Goal: Task Accomplishment & Management: Manage account settings

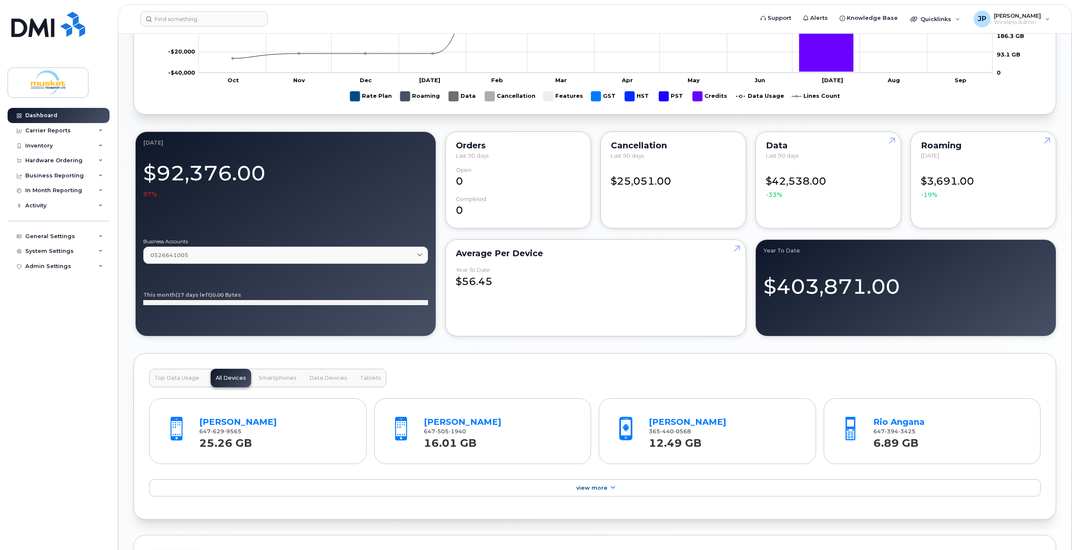
scroll to position [547, 0]
click at [420, 252] on icon at bounding box center [419, 254] width 5 height 5
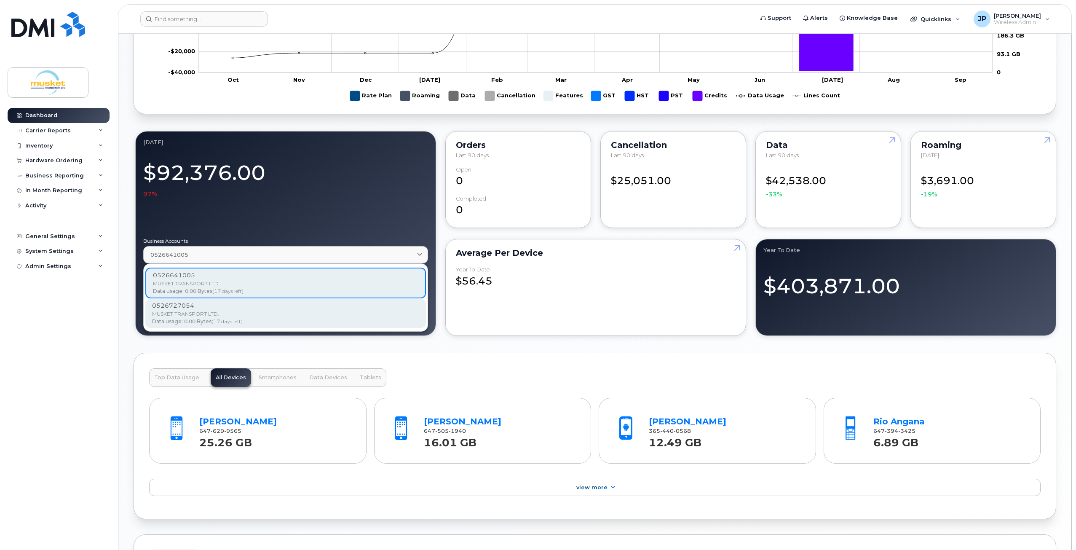
click at [396, 312] on div "MUSKET TRANSPORT LTD." at bounding box center [285, 314] width 267 height 8
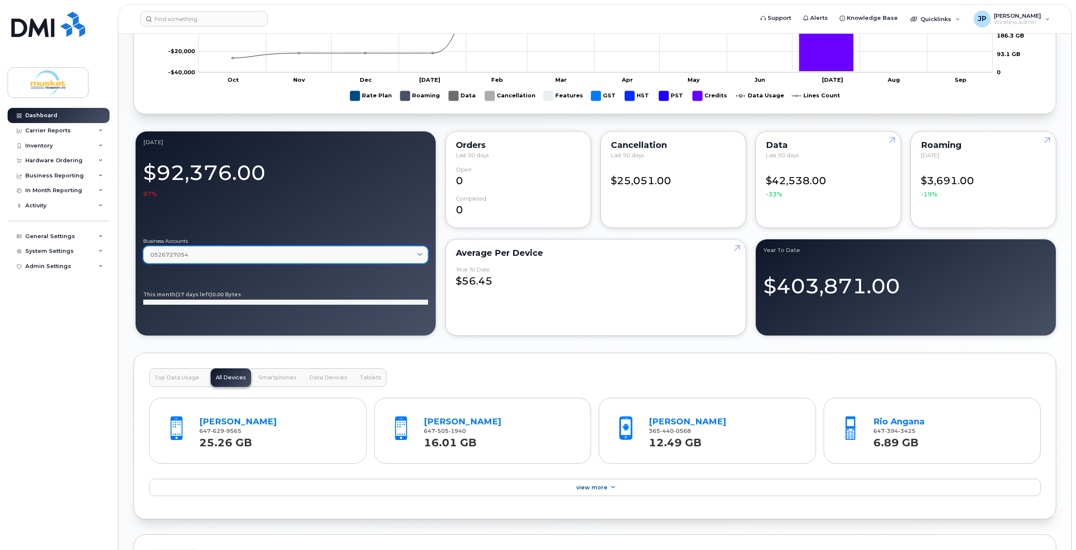
click at [422, 253] on icon at bounding box center [419, 254] width 5 height 5
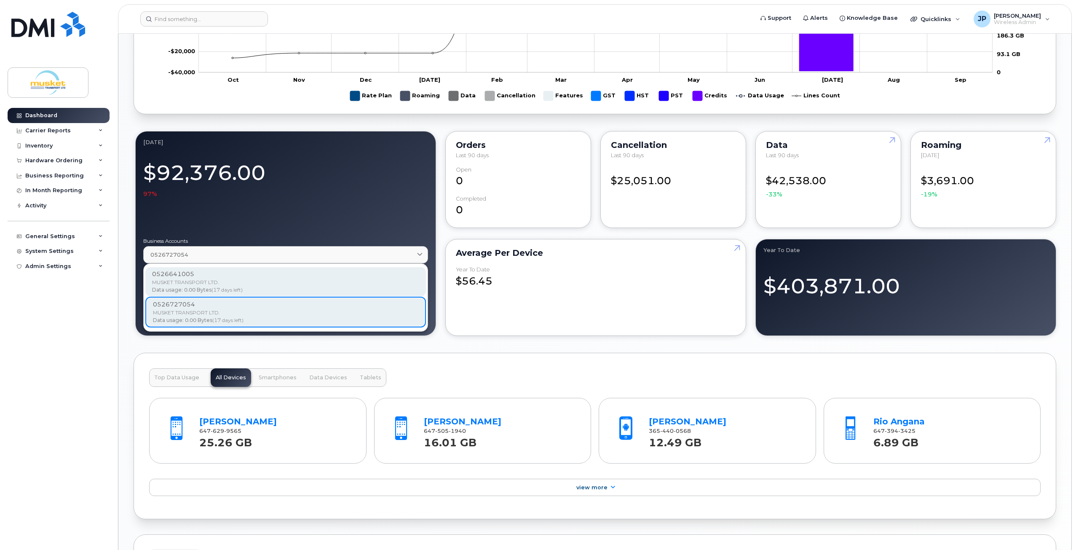
click at [388, 278] on div "MUSKET TRANSPORT LTD." at bounding box center [285, 282] width 267 height 8
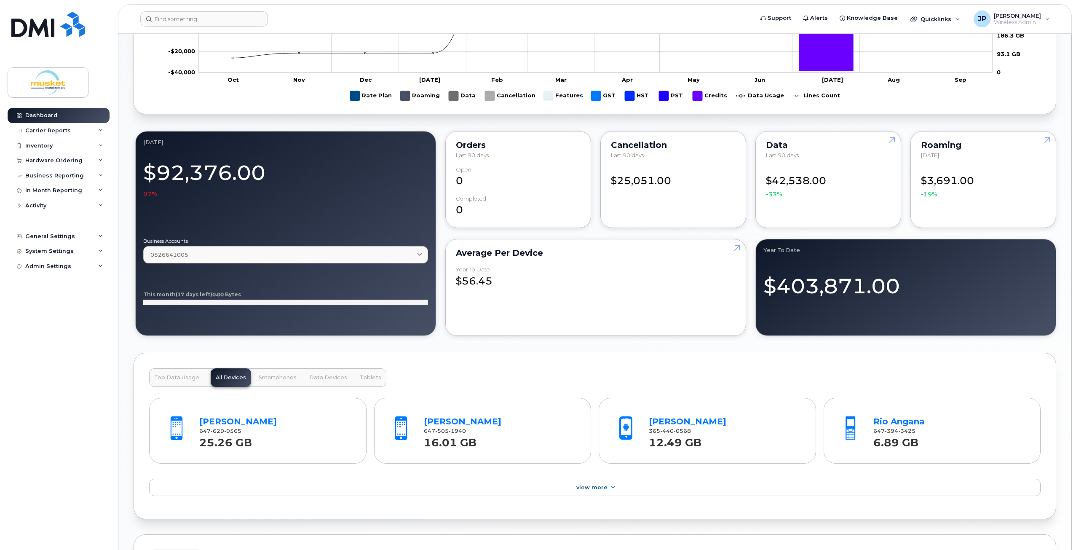
click at [118, 383] on div "Dashboard September 2025 Billing Cycle Process Waiting for Bill Files details A…" at bounding box center [594, 179] width 953 height 1386
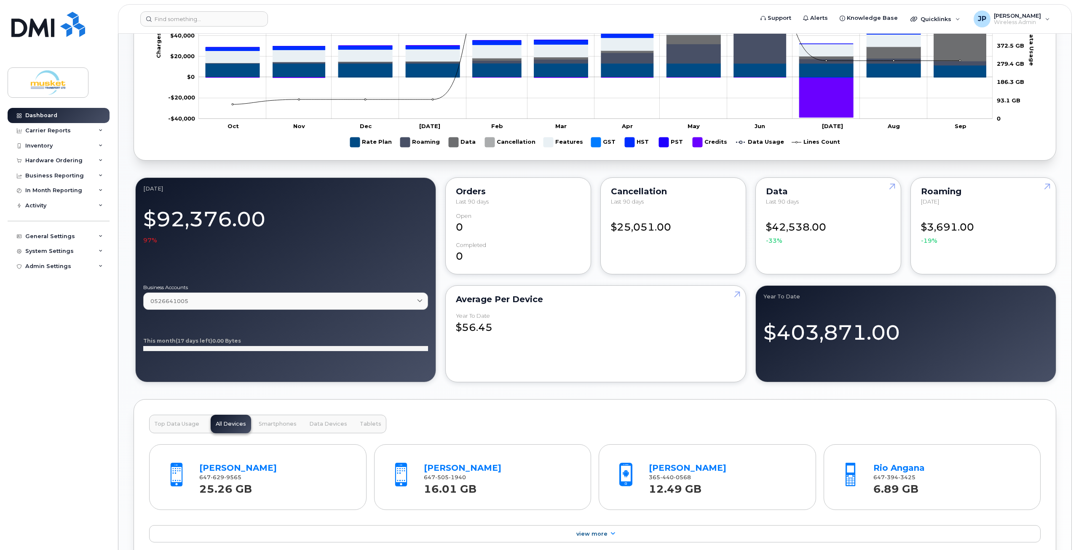
scroll to position [463, 0]
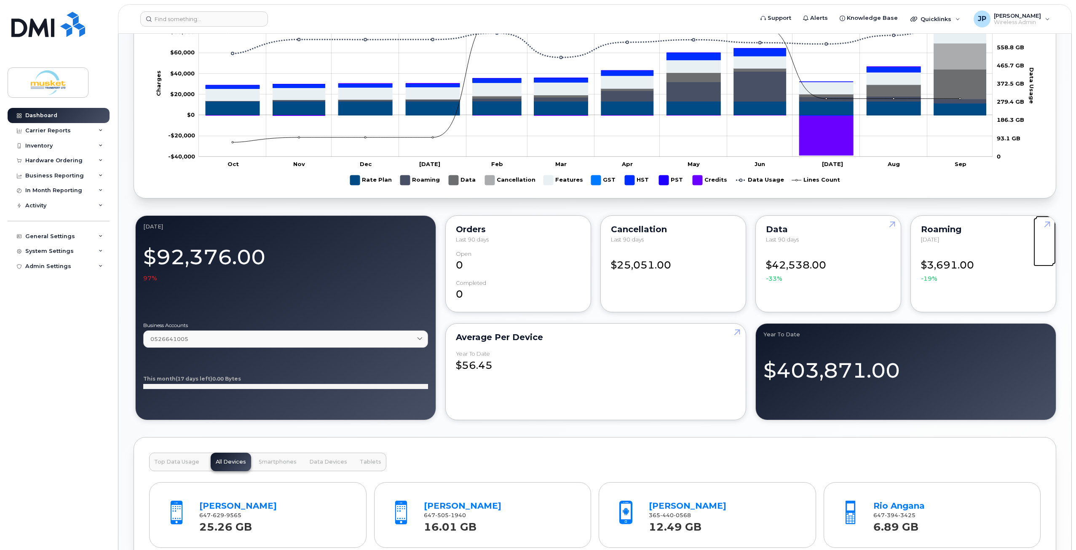
click at [1046, 223] on link at bounding box center [1045, 240] width 20 height 48
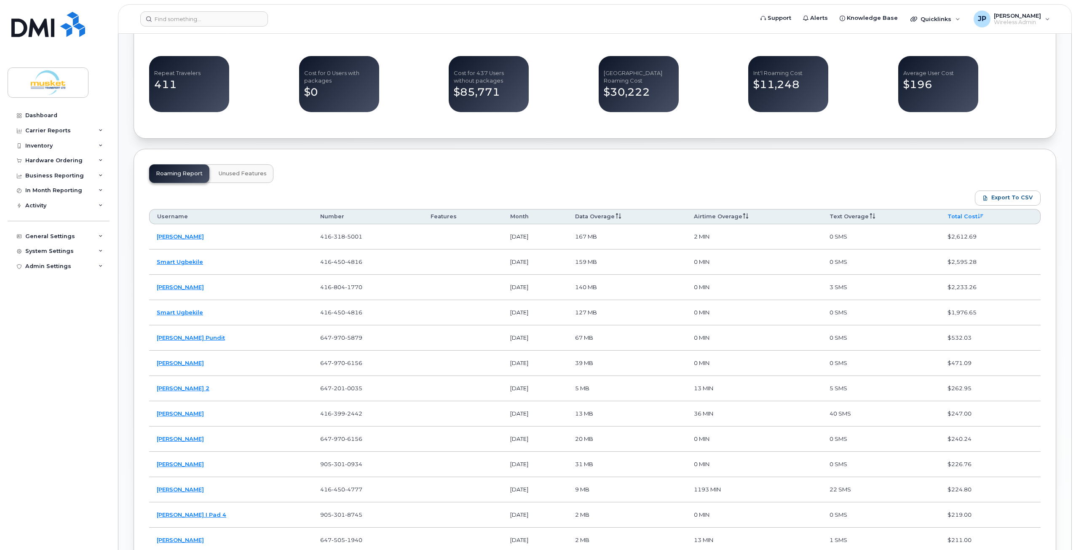
scroll to position [337, 0]
click at [515, 215] on th "Month" at bounding box center [534, 215] width 65 height 15
click at [543, 214] on th "Month" at bounding box center [534, 215] width 65 height 15
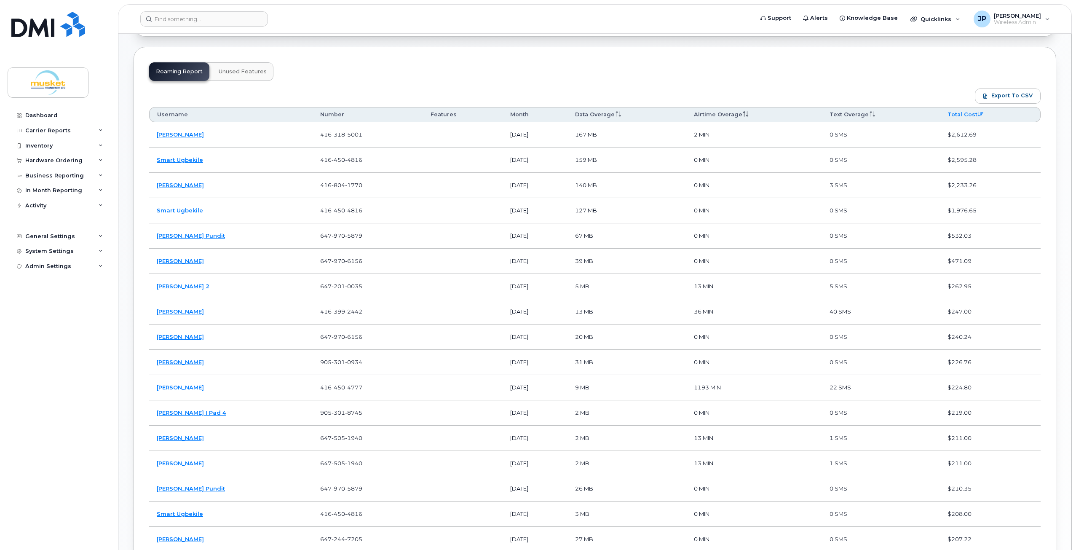
scroll to position [295, 0]
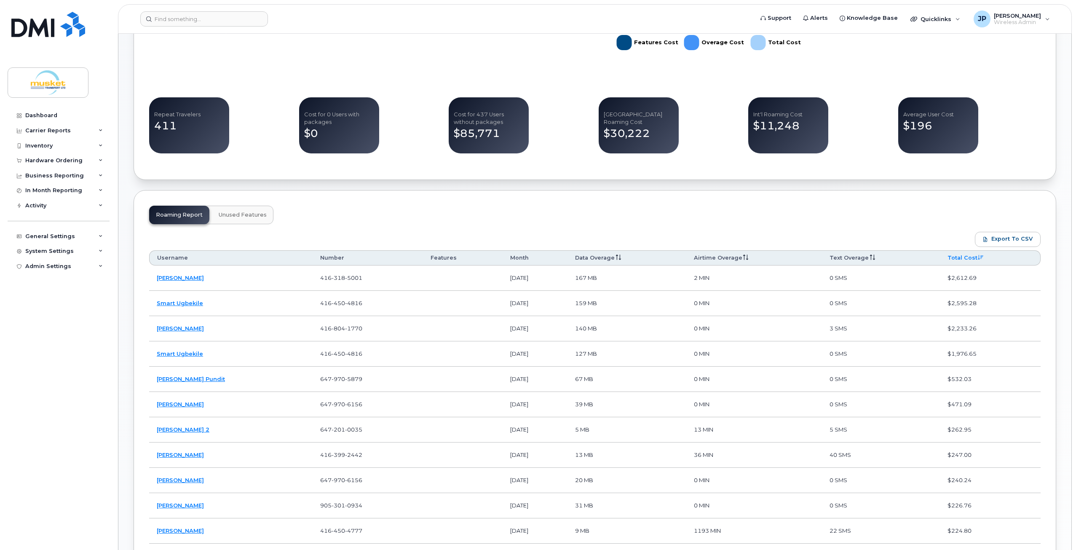
click at [983, 258] on icon at bounding box center [979, 257] width 5 height 5
click at [982, 257] on icon at bounding box center [979, 257] width 5 height 5
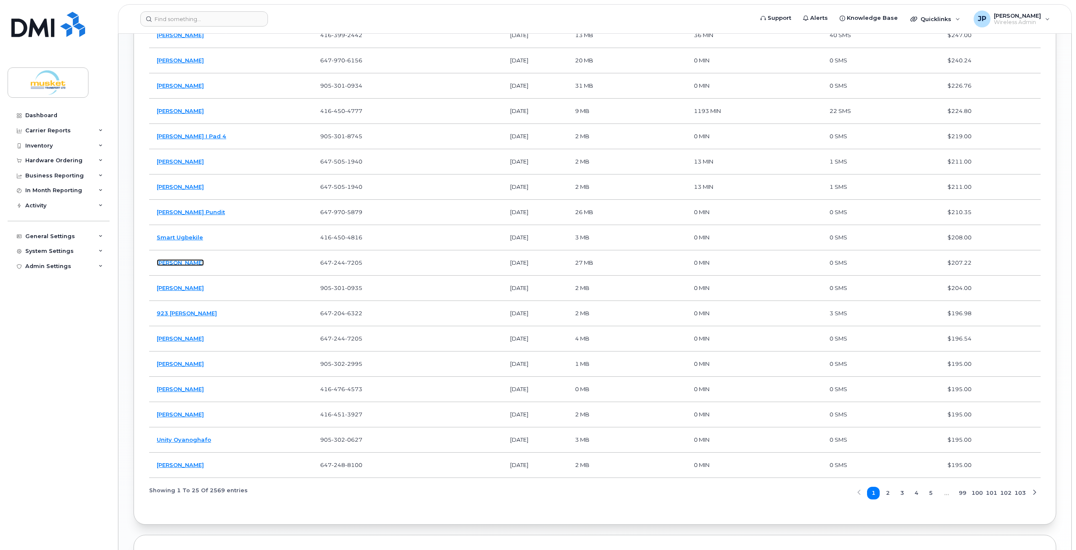
scroll to position [716, 0]
click at [888, 487] on span "2" at bounding box center [888, 491] width 4 height 8
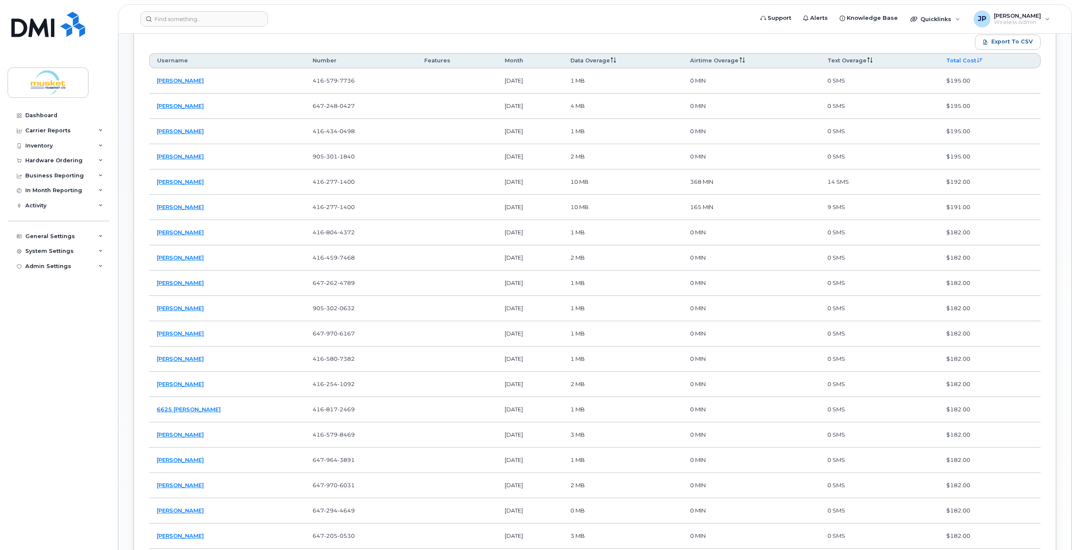
scroll to position [463, 0]
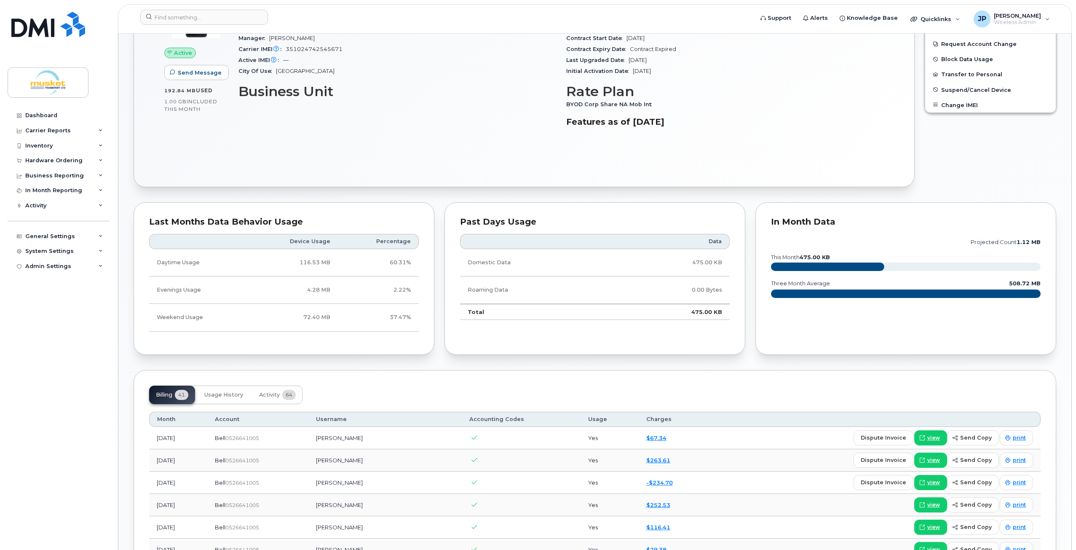
scroll to position [322, 0]
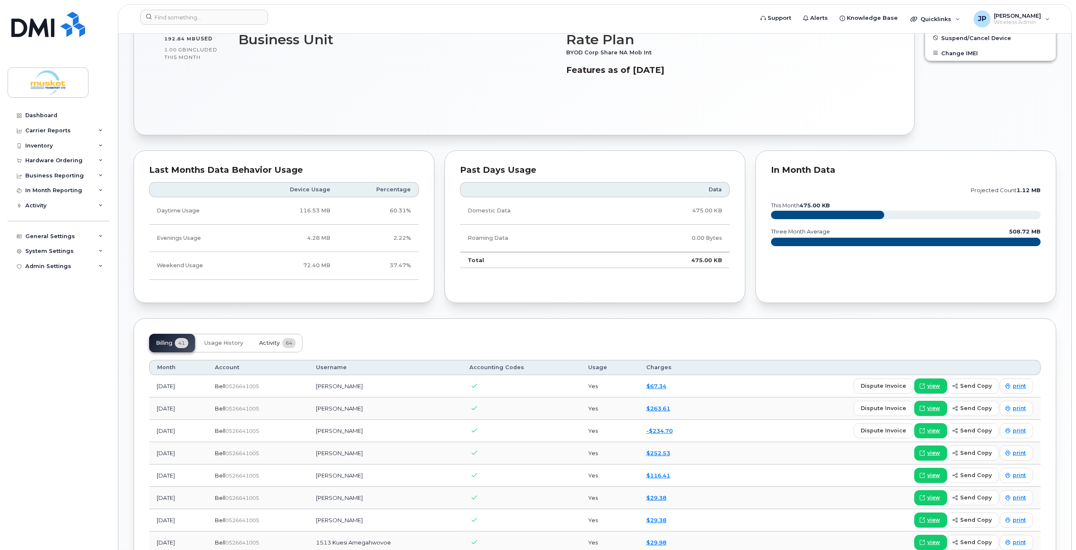
click at [267, 339] on span "Activity" at bounding box center [269, 342] width 21 height 7
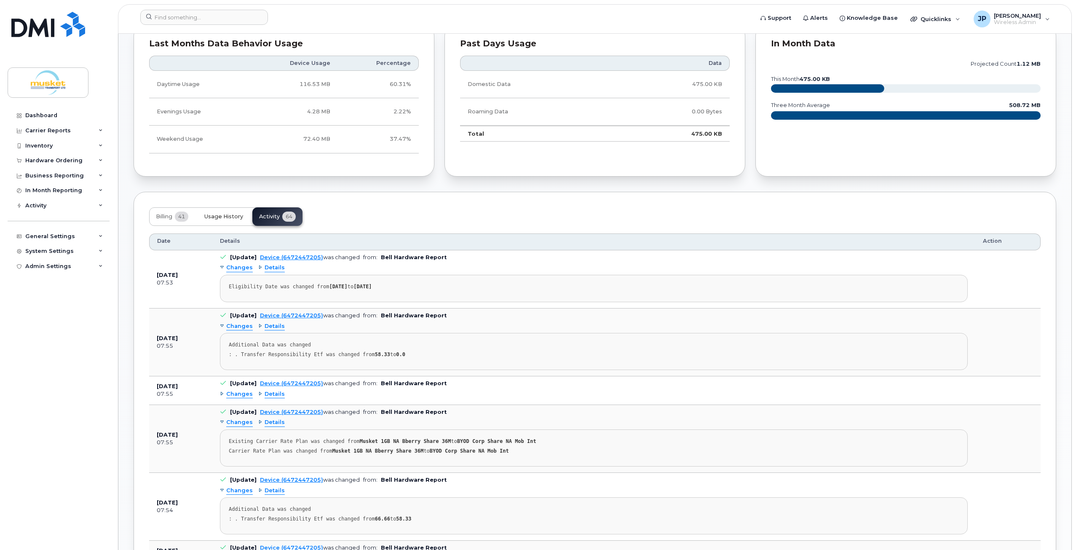
click at [228, 215] on span "Usage History" at bounding box center [223, 216] width 39 height 7
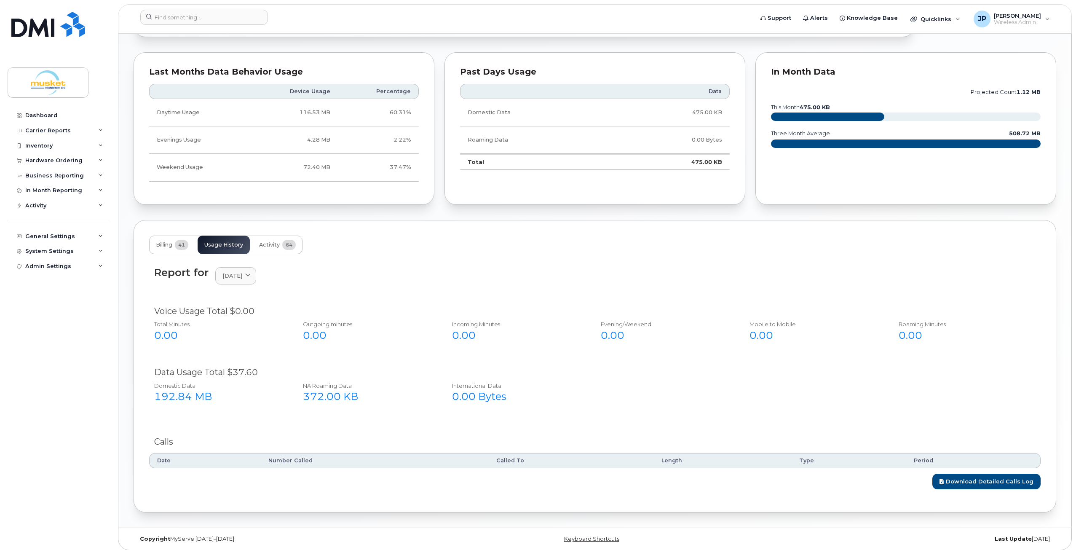
scroll to position [421, 0]
click at [162, 240] on span "Billing" at bounding box center [164, 243] width 16 height 7
click at [162, 240] on div "Billing 41 Usage History Activity 64" at bounding box center [225, 244] width 153 height 19
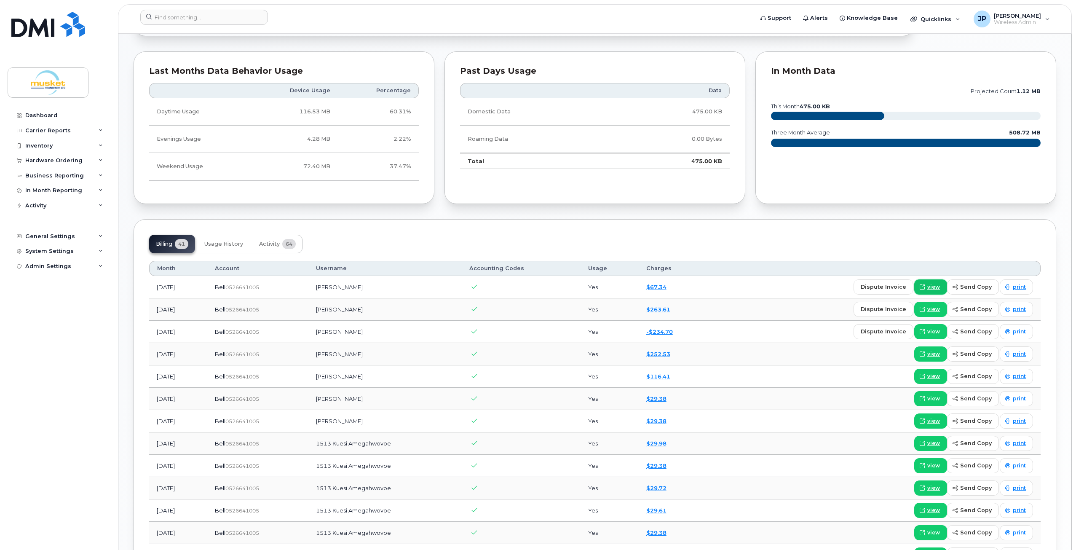
click at [935, 284] on span "view" at bounding box center [933, 287] width 13 height 8
click at [382, 240] on div "Billing 41 Usage History Activity 64" at bounding box center [594, 244] width 891 height 19
click at [930, 349] on link "view" at bounding box center [930, 353] width 33 height 15
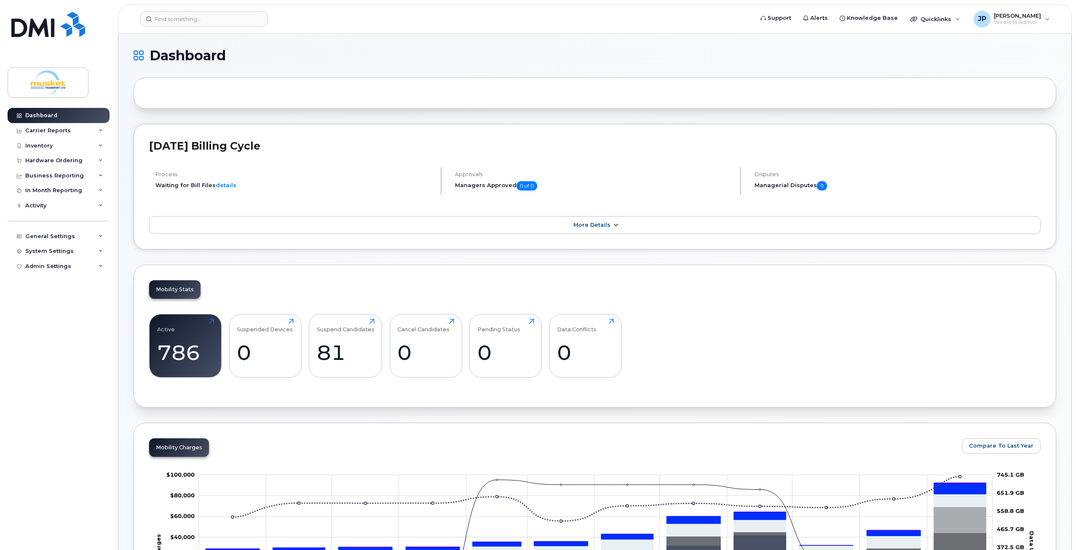
click at [614, 224] on icon at bounding box center [615, 224] width 7 height 5
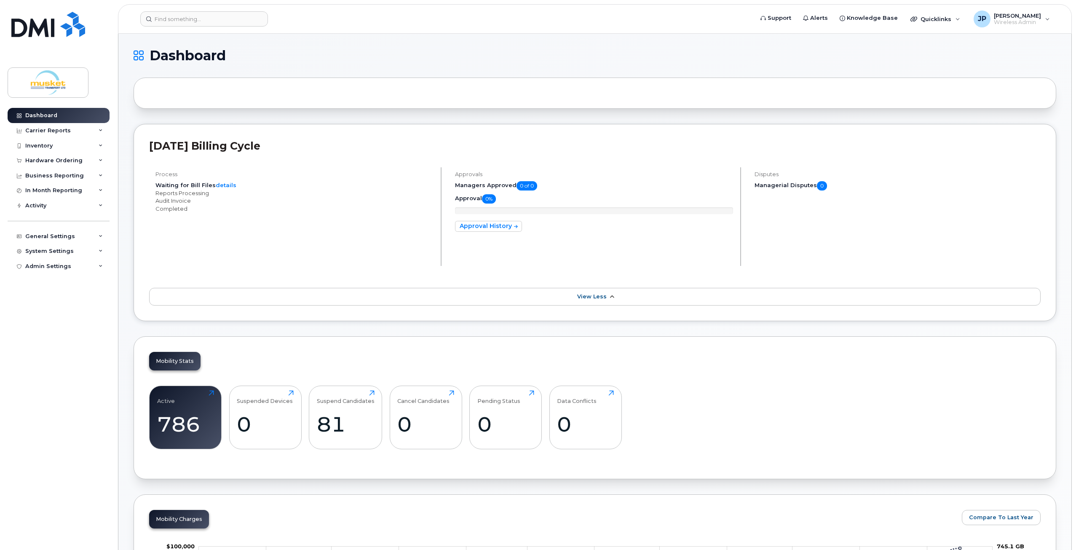
click at [611, 294] on icon at bounding box center [611, 296] width 7 height 5
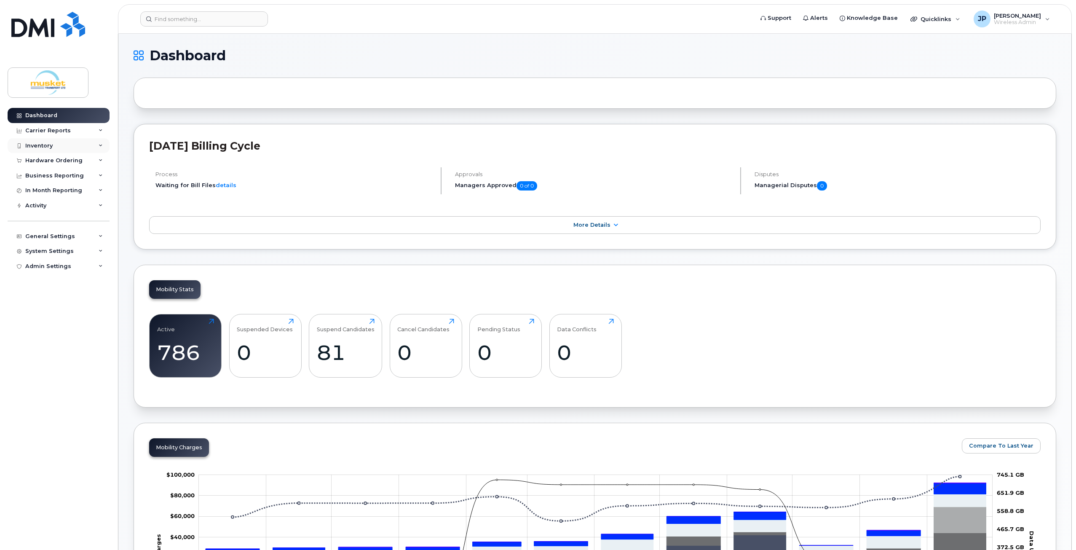
click at [101, 144] on icon at bounding box center [101, 146] width 4 height 4
click at [99, 144] on icon at bounding box center [101, 146] width 4 height 4
click at [102, 144] on icon at bounding box center [101, 146] width 4 height 4
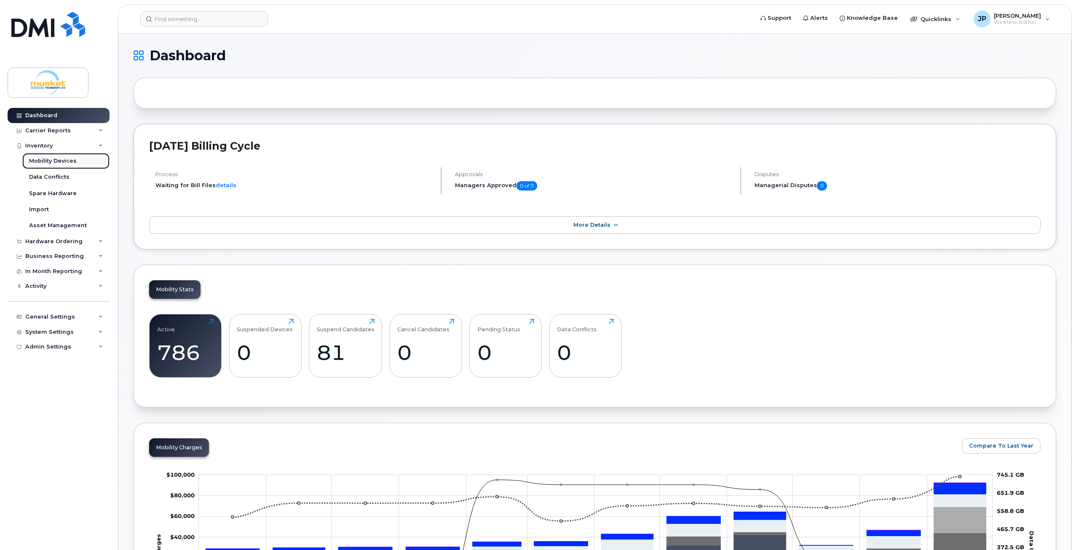
click at [65, 160] on div "Mobility Devices" at bounding box center [53, 161] width 48 height 8
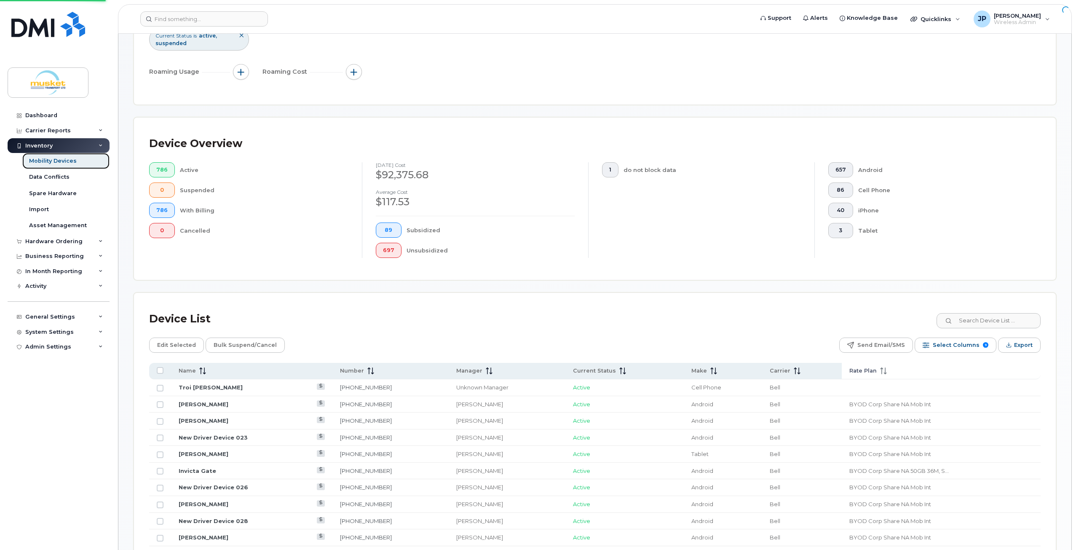
scroll to position [126, 0]
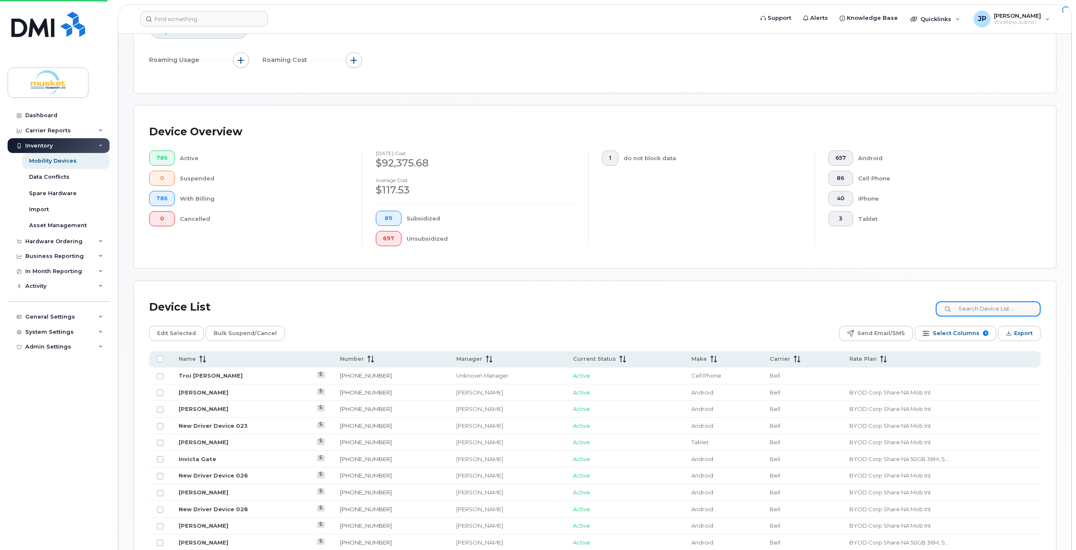
click at [976, 307] on input at bounding box center [987, 308] width 105 height 15
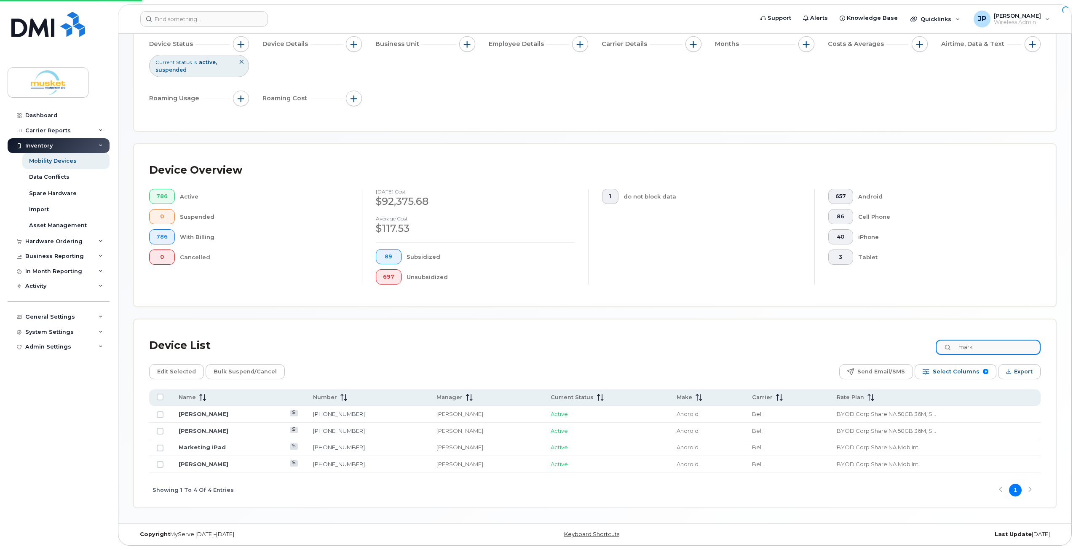
scroll to position [85, 0]
type input "mark"
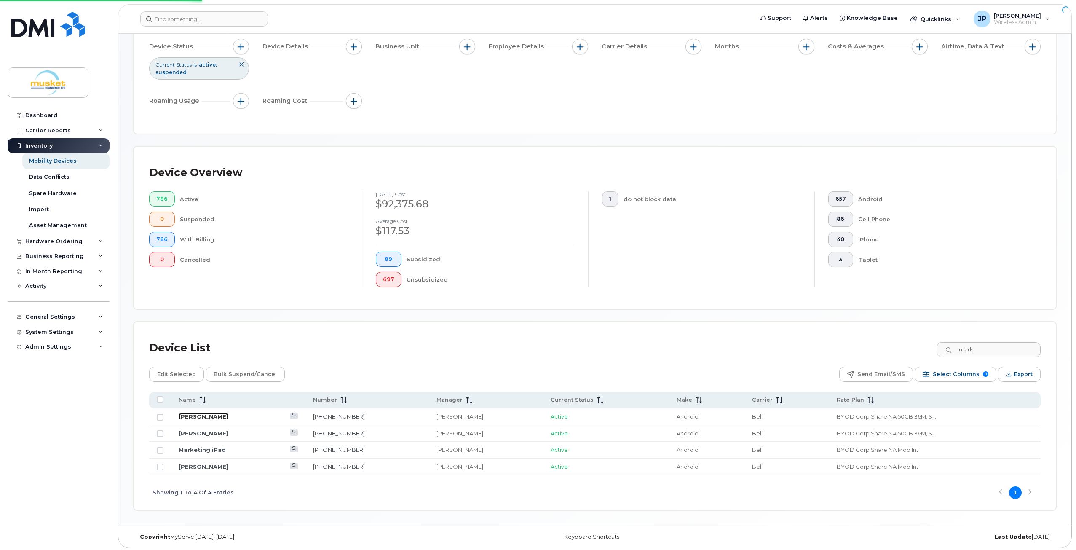
click at [187, 414] on link "Mark Ryder" at bounding box center [204, 416] width 50 height 7
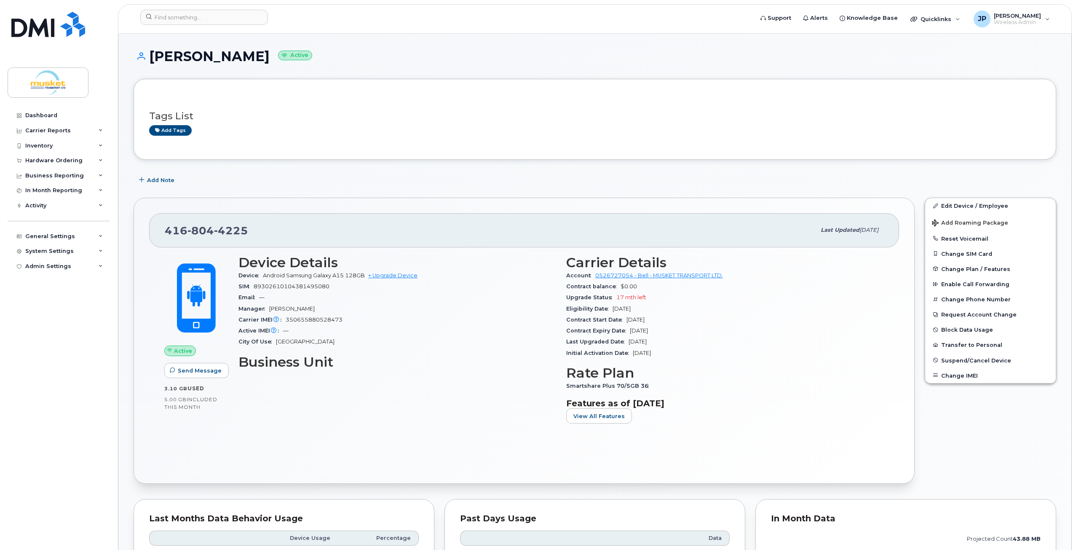
click at [829, 318] on div "Contract Start Date Sep 09, 2025" at bounding box center [725, 319] width 318 height 11
click at [567, 260] on h3 "Carrier Details" at bounding box center [725, 262] width 318 height 15
drag, startPoint x: 624, startPoint y: 264, endPoint x: 645, endPoint y: 264, distance: 21.5
click at [627, 264] on h3 "Carrier Details" at bounding box center [725, 262] width 318 height 15
drag, startPoint x: 645, startPoint y: 264, endPoint x: 683, endPoint y: 265, distance: 37.9
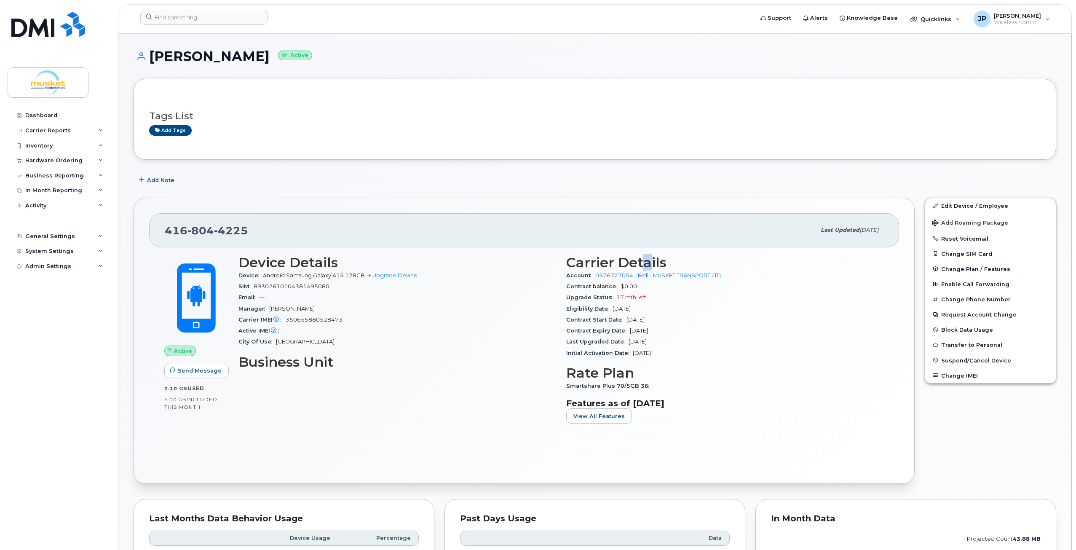
click at [653, 264] on h3 "Carrier Details" at bounding box center [725, 262] width 318 height 15
click at [691, 265] on h3 "Carrier Details" at bounding box center [725, 262] width 318 height 15
click at [697, 251] on div "Carrier Details Account 0526727054 - Bell - MUSKET TRANSPORT LTD. Contract bala…" at bounding box center [725, 343] width 328 height 186
click at [563, 260] on div "Carrier Details Account 0526727054 - Bell - MUSKET TRANSPORT LTD. Contract bala…" at bounding box center [725, 343] width 328 height 186
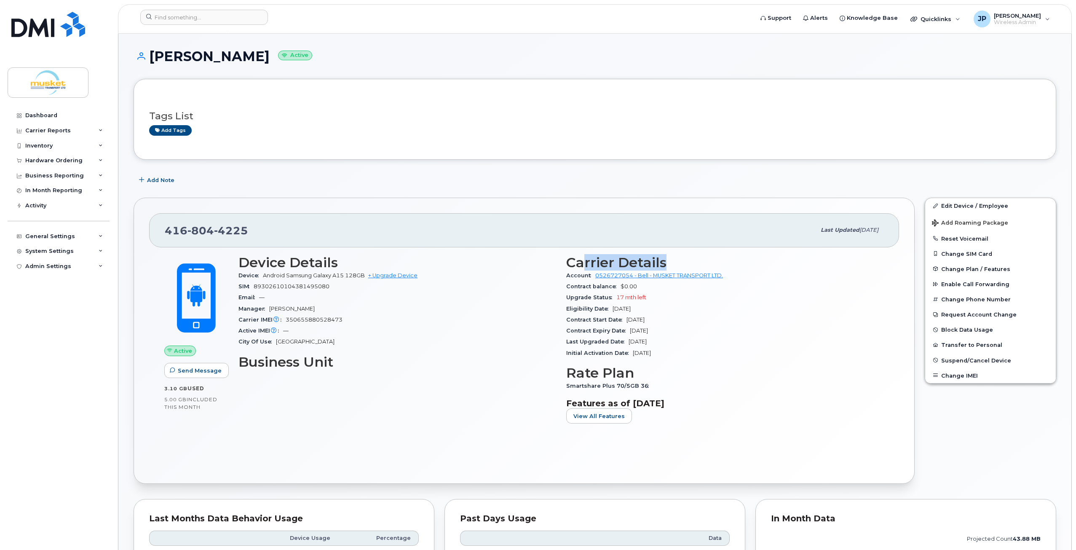
drag, startPoint x: 589, startPoint y: 262, endPoint x: 671, endPoint y: 263, distance: 82.1
click at [671, 263] on h3 "Carrier Details" at bounding box center [725, 262] width 318 height 15
click at [699, 251] on div "Carrier Details Account 0526727054 - Bell - MUSKET TRANSPORT LTD. Contract bala…" at bounding box center [725, 343] width 328 height 186
drag, startPoint x: 567, startPoint y: 262, endPoint x: 668, endPoint y: 263, distance: 101.1
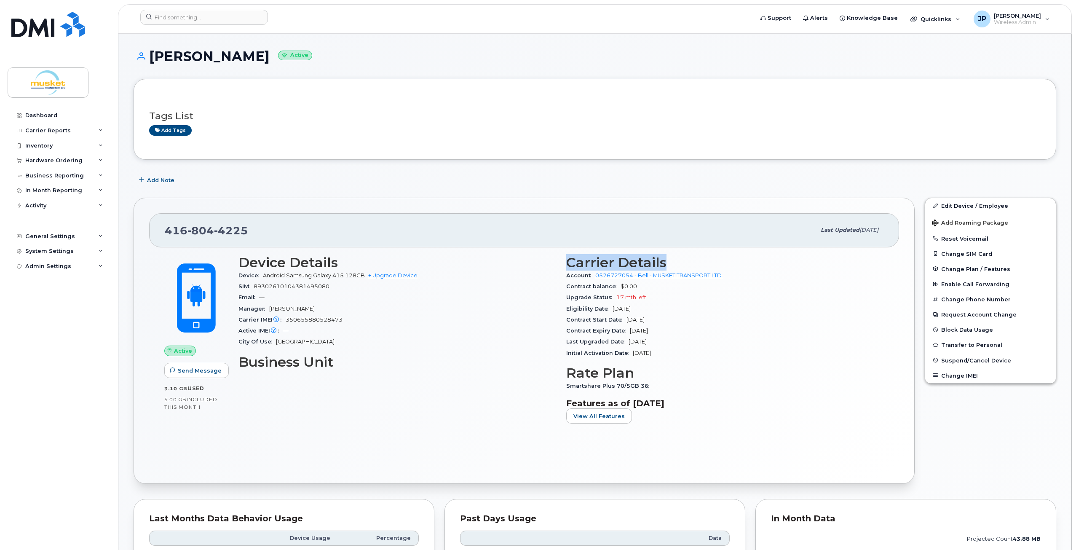
click at [668, 263] on h3 "Carrier Details" at bounding box center [725, 262] width 318 height 15
click at [670, 263] on h3 "Carrier Details" at bounding box center [725, 262] width 318 height 15
click at [670, 264] on h3 "Carrier Details" at bounding box center [725, 262] width 318 height 15
click at [858, 275] on div "Account 0526727054 - Bell - MUSKET TRANSPORT LTD." at bounding box center [725, 275] width 318 height 11
click at [958, 206] on link "Edit Device / Employee" at bounding box center [990, 205] width 131 height 15
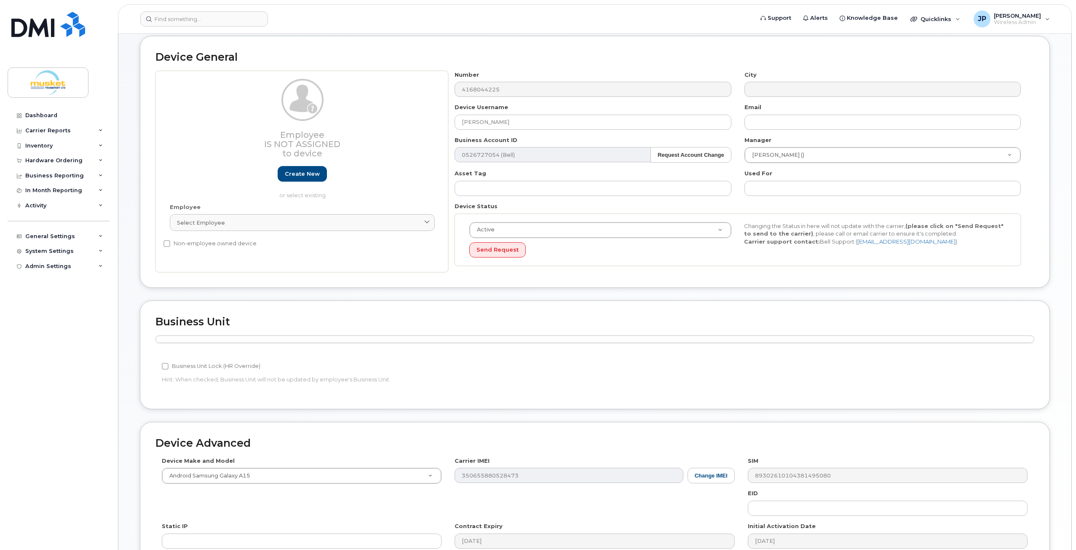
scroll to position [84, 0]
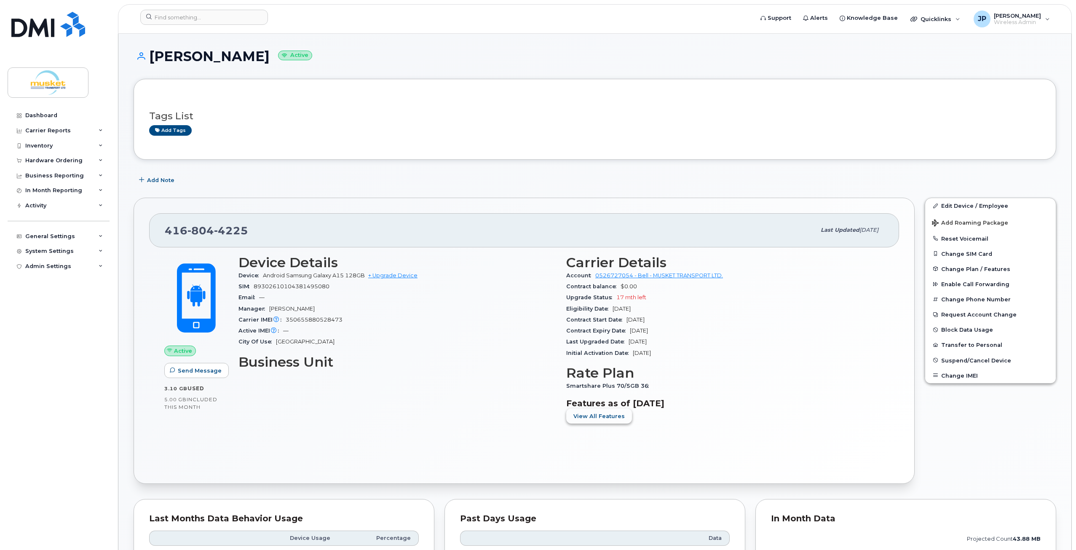
click at [587, 416] on span "View All Features" at bounding box center [598, 416] width 51 height 8
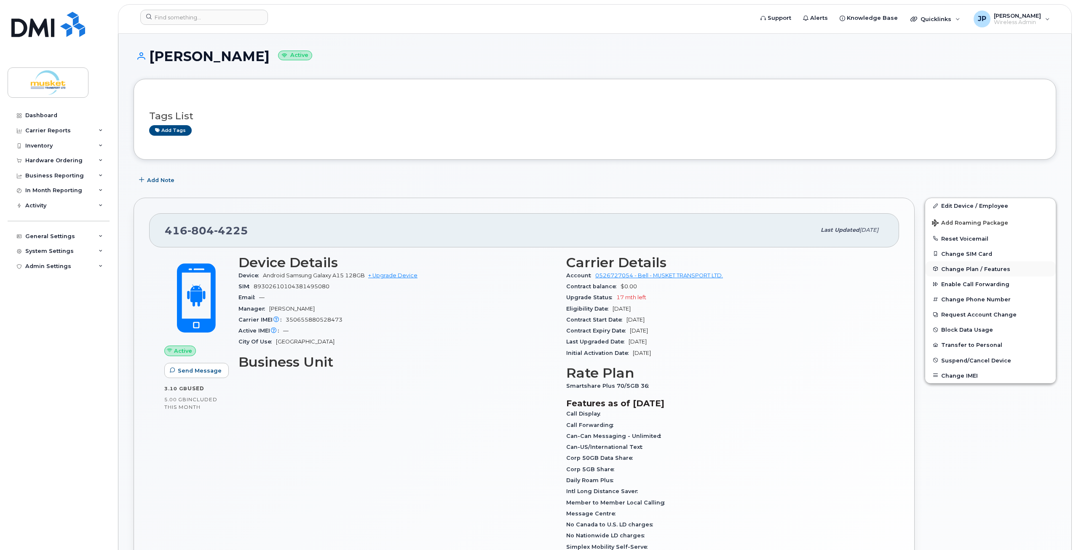
click at [962, 268] on span "Change Plan / Features" at bounding box center [975, 268] width 69 height 6
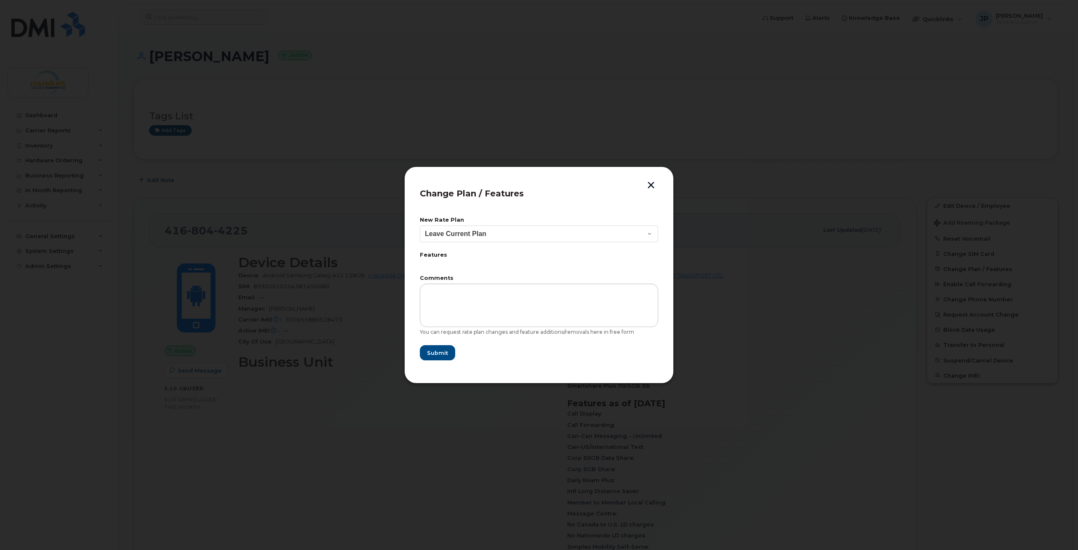
click at [651, 187] on button "button" at bounding box center [651, 186] width 13 height 9
